Goal: Check status

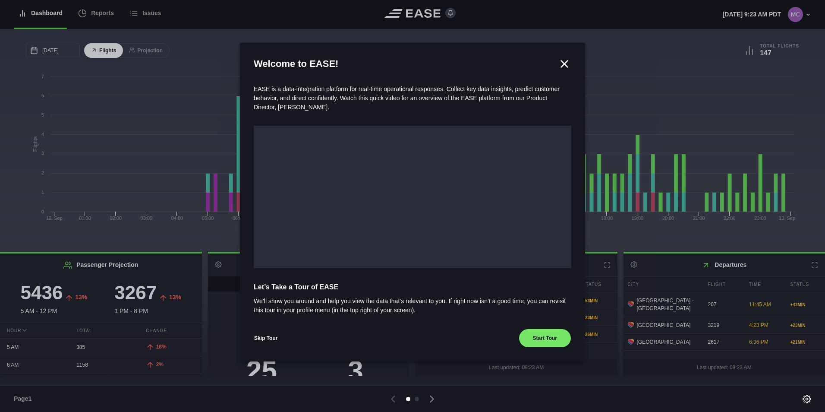
click at [265, 341] on button "Skip Tour" at bounding box center [266, 338] width 24 height 19
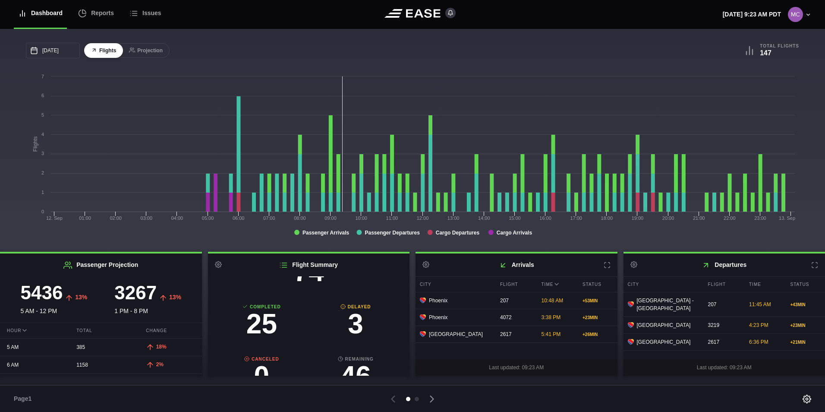
scroll to position [90, 0]
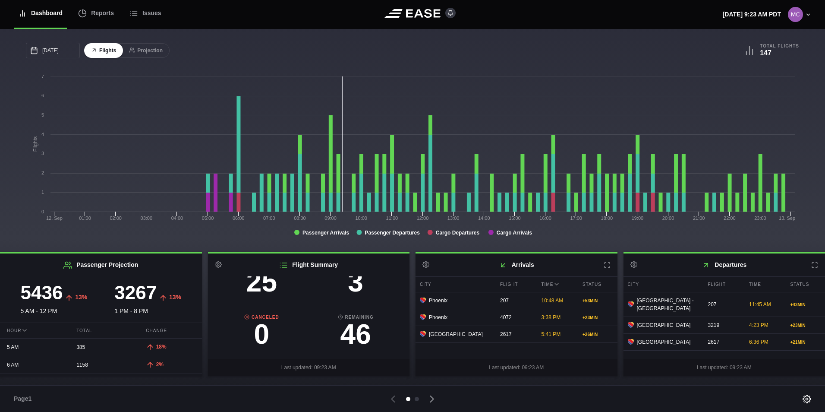
click at [352, 287] on h3 "3" at bounding box center [356, 282] width 94 height 28
select select "DELAYED"
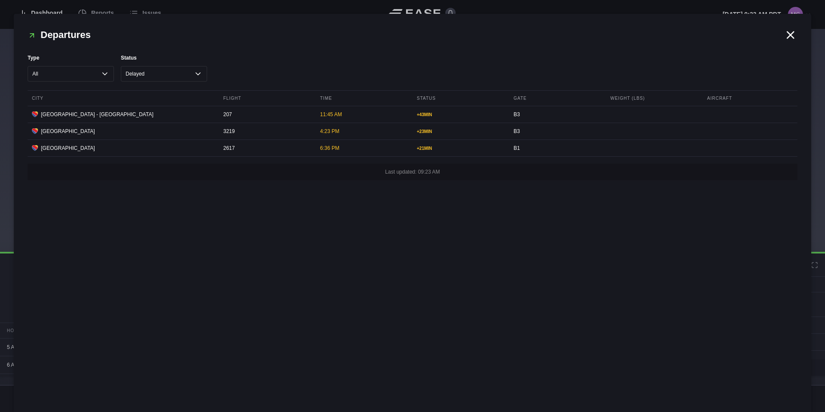
click at [793, 36] on icon at bounding box center [791, 35] width 6 height 6
